Goal: Information Seeking & Learning: Learn about a topic

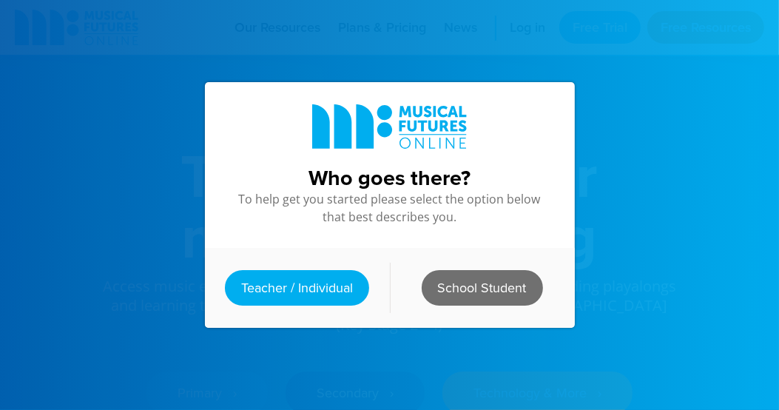
click at [433, 280] on link "School Student" at bounding box center [482, 288] width 121 height 36
